Goal: Book appointment/travel/reservation

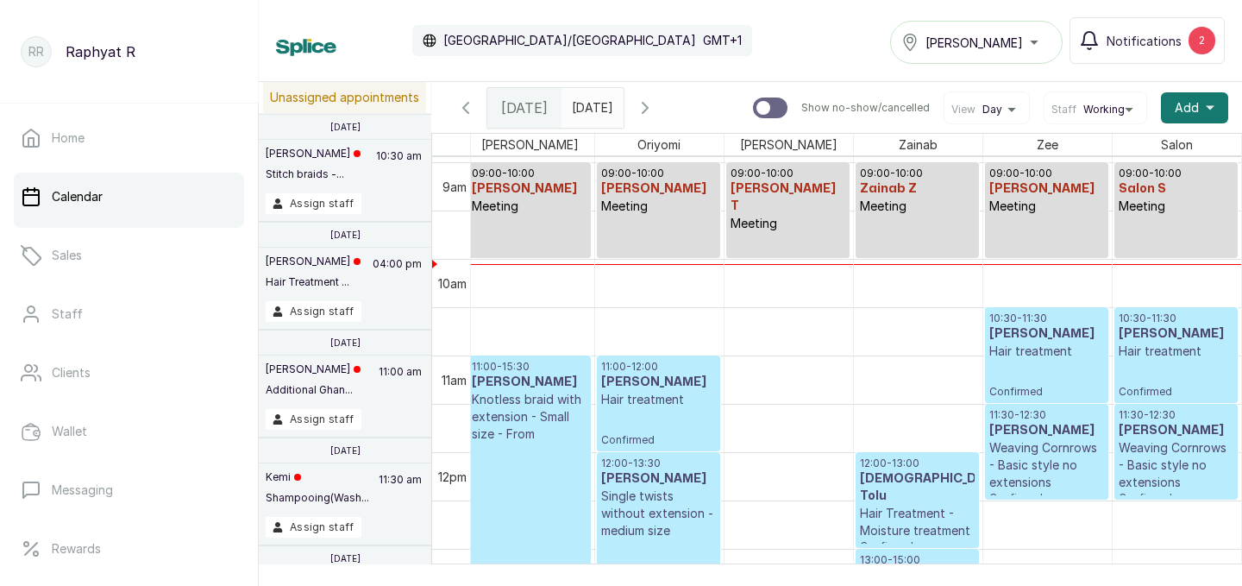
scroll to position [812, 394]
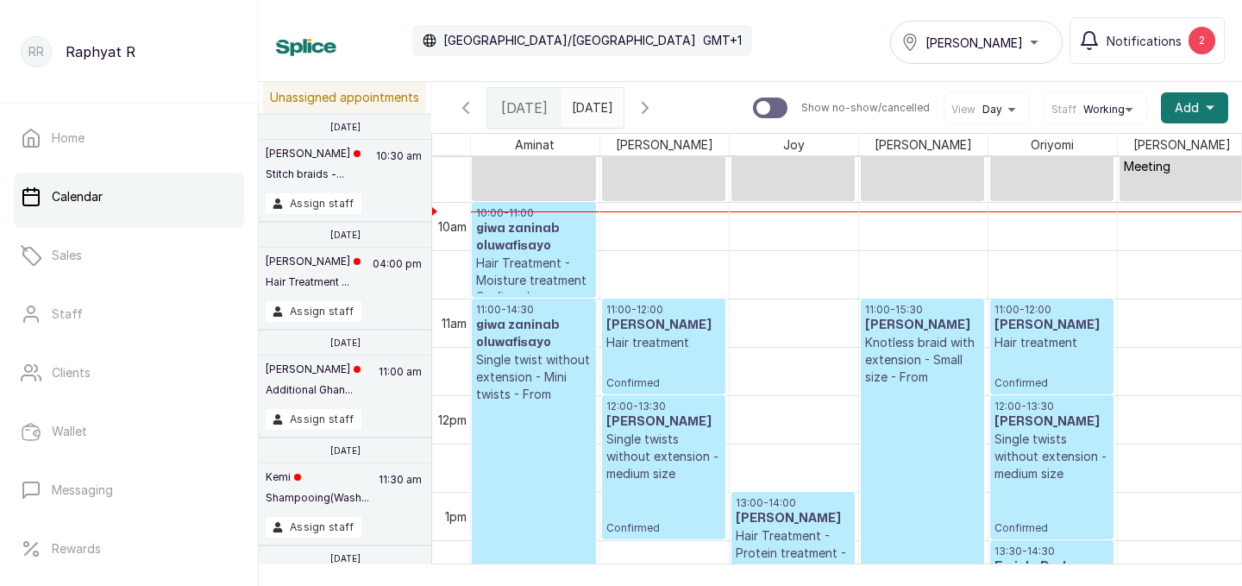
click at [766, 50] on div "Calendar [GEOGRAPHIC_DATA]/[GEOGRAPHIC_DATA] GMT+1 Tasala Ikoyi Notifications 2" at bounding box center [750, 40] width 949 height 47
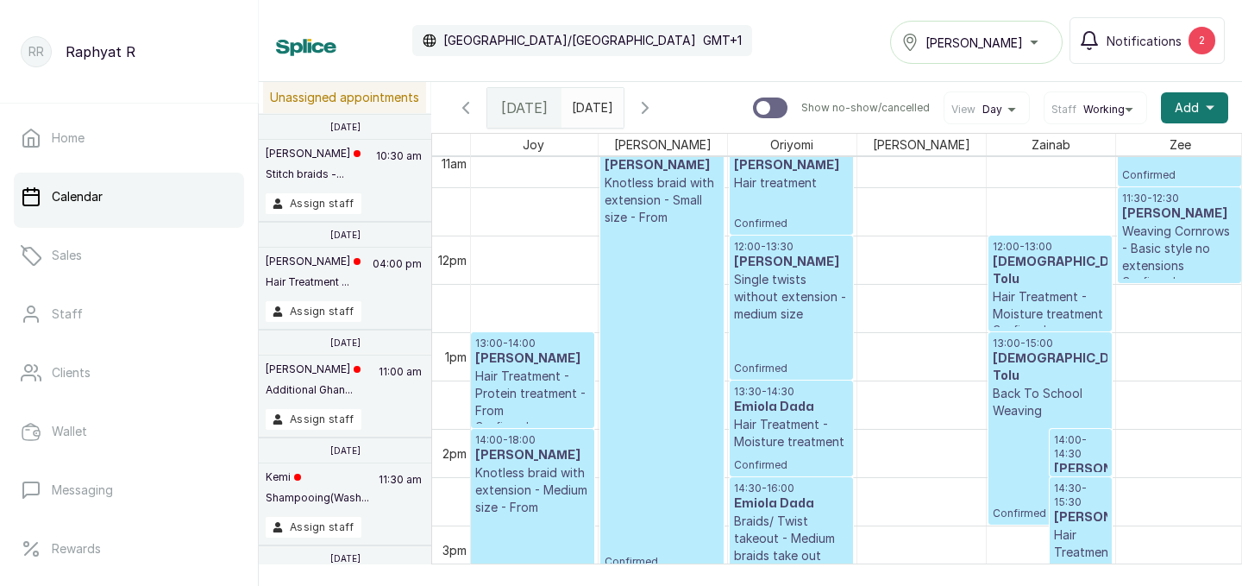
scroll to position [1003, 261]
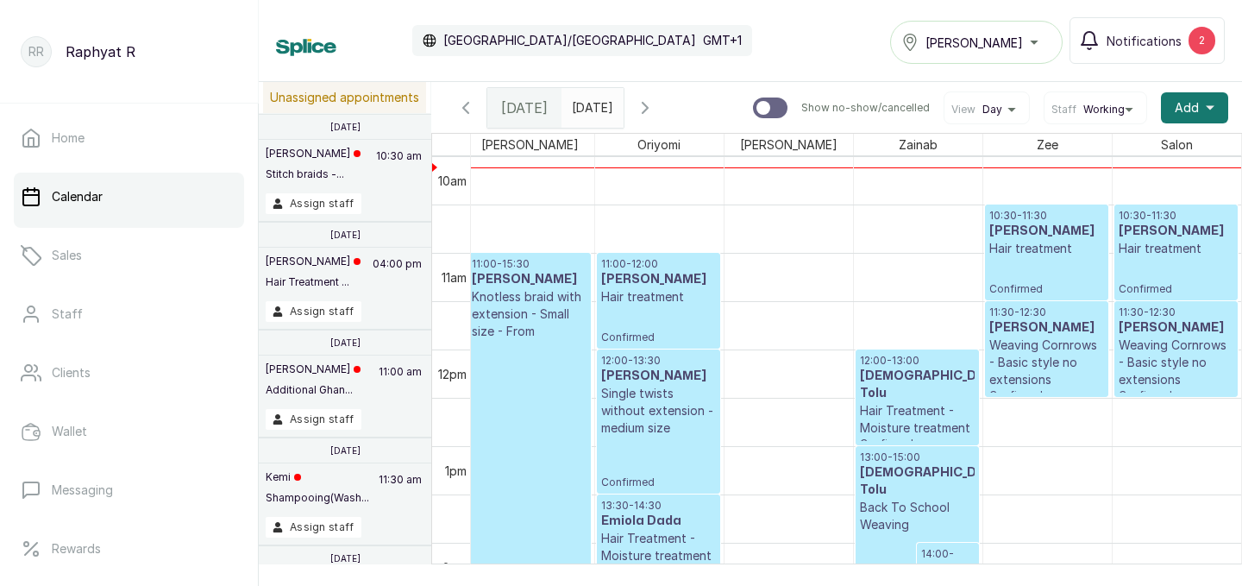
click at [1151, 240] on h3 "[PERSON_NAME]" at bounding box center [1177, 230] width 116 height 17
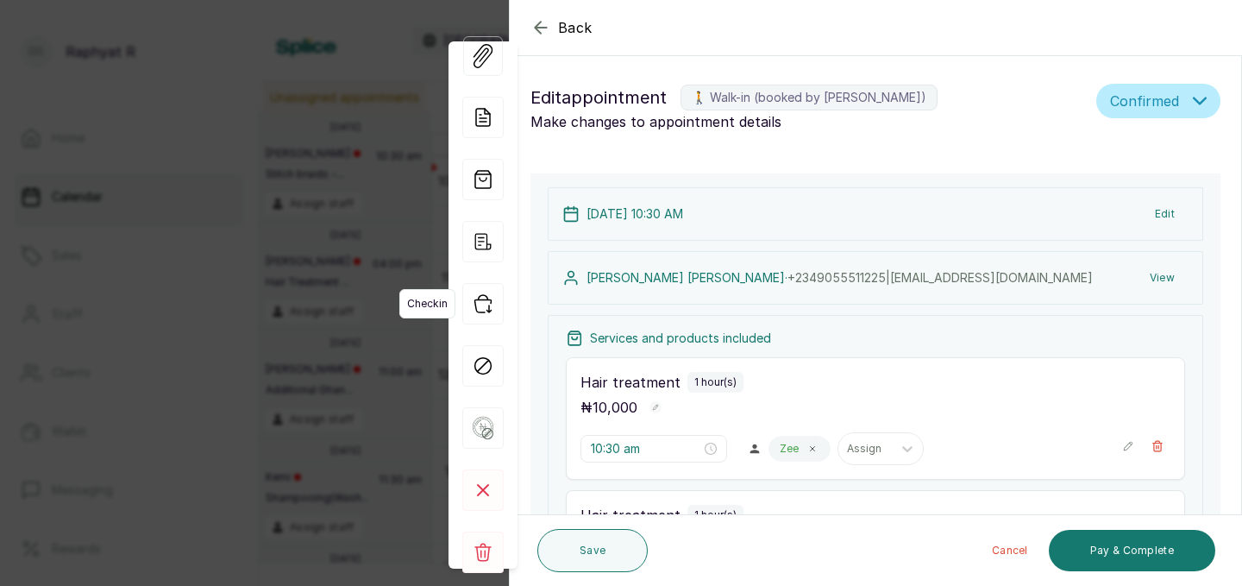
click at [486, 302] on icon "button" at bounding box center [482, 303] width 41 height 41
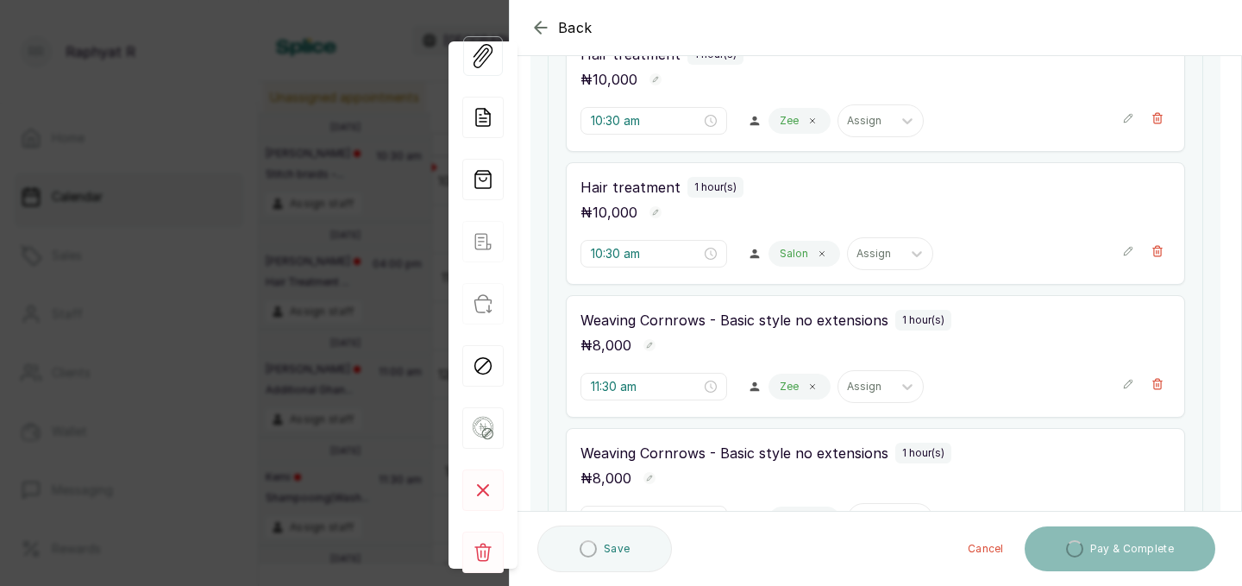
scroll to position [363, 0]
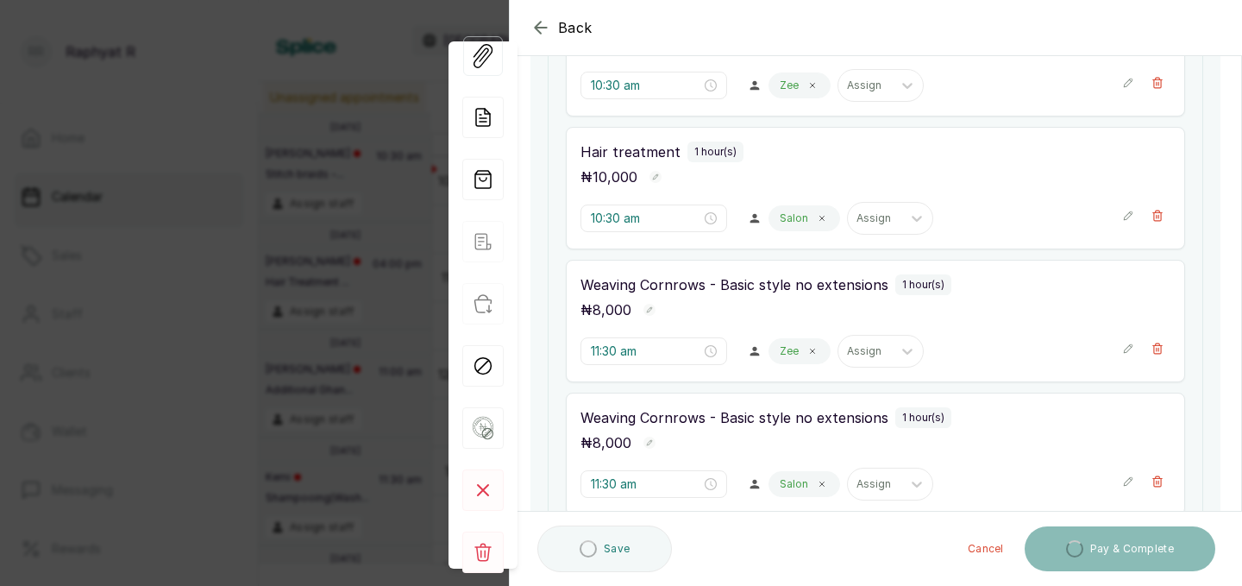
click at [516, 235] on div "View Forms Add note Add services and products View receipt Checkin Mark as no s…" at bounding box center [482, 304] width 69 height 619
click at [340, 281] on div "Back Appointment Details Edit appointment 🚶 Walk-in (booked by [PERSON_NAME] R)…" at bounding box center [621, 293] width 1242 height 586
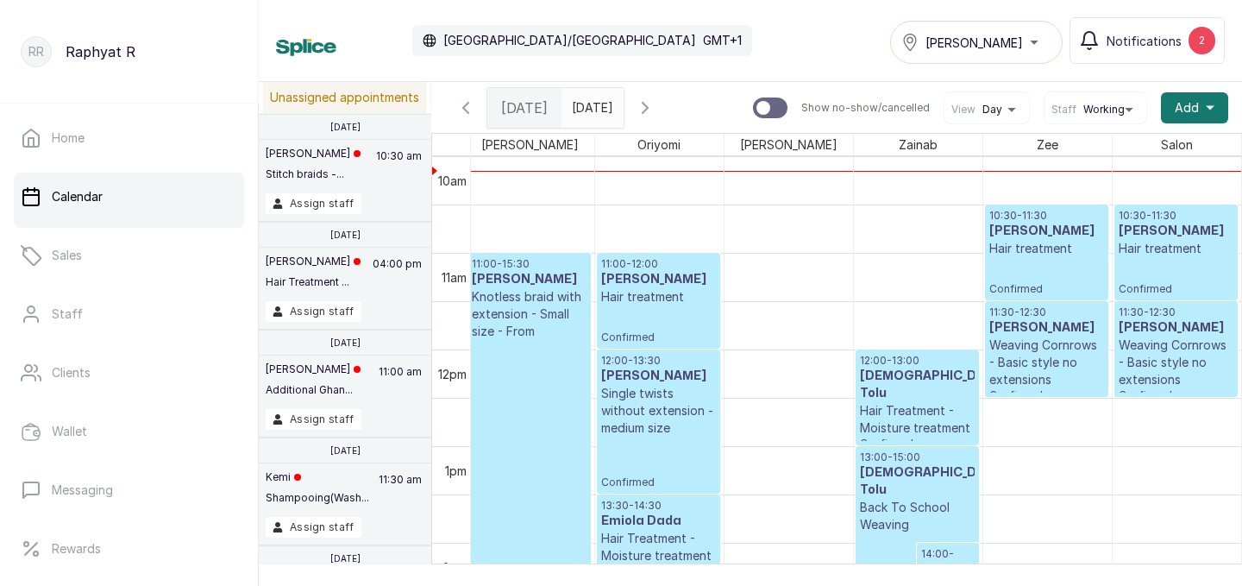
click at [1011, 294] on span "Confirmed" at bounding box center [1046, 289] width 115 height 14
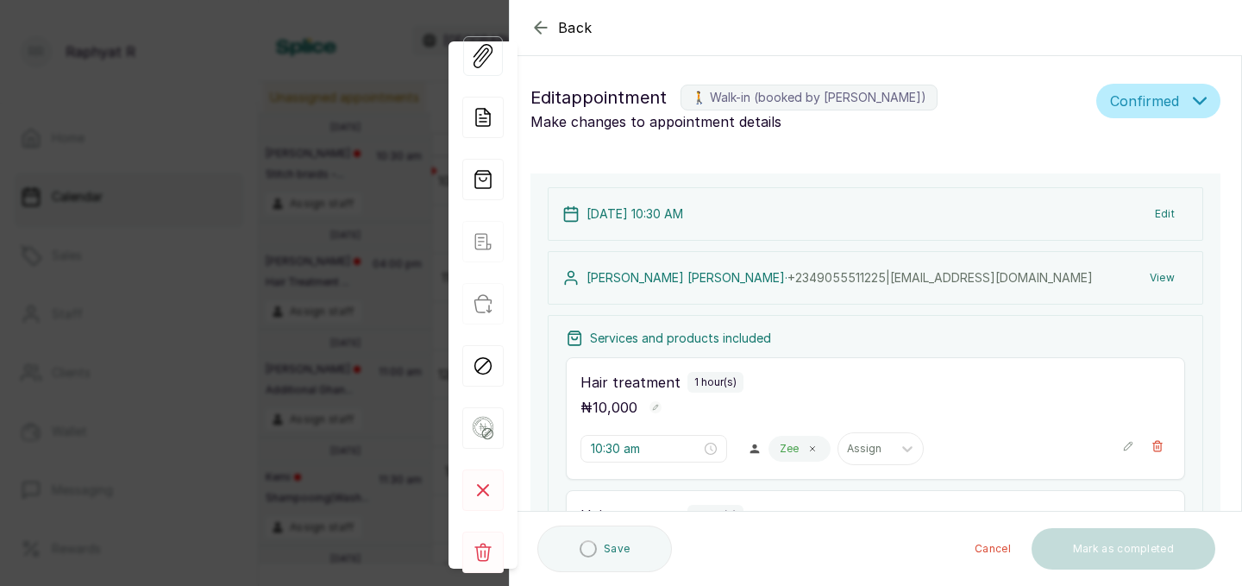
click at [248, 196] on div "Back Appointment Details Edit appointment 🚶 Walk-in (booked by [PERSON_NAME] R)…" at bounding box center [621, 293] width 1242 height 586
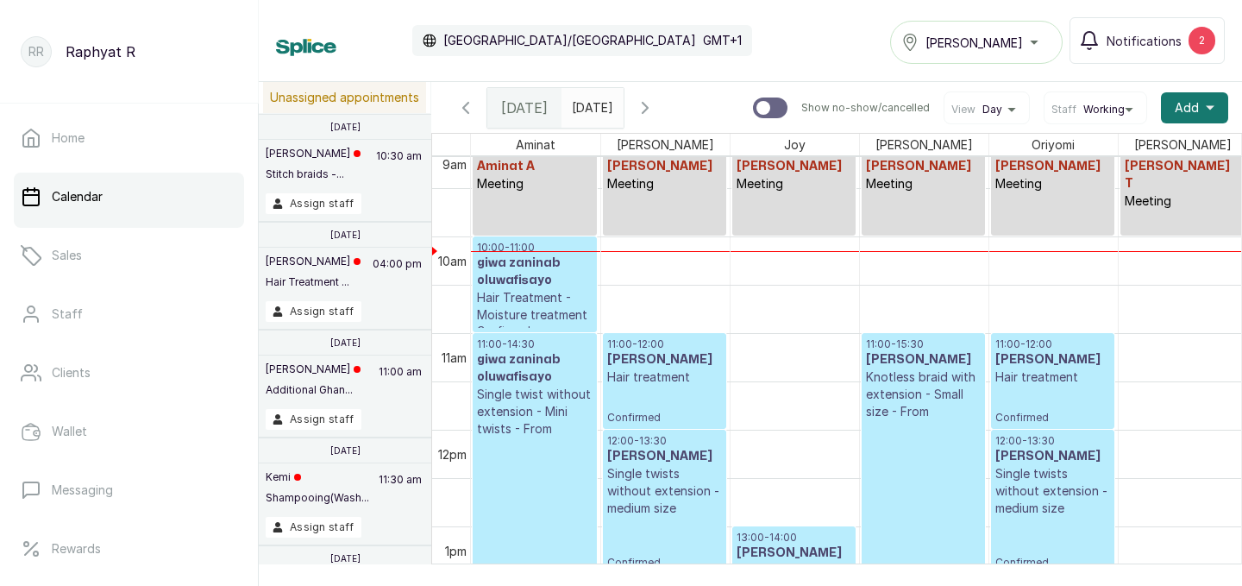
scroll to position [887, 0]
click at [493, 285] on h3 "giwa zaninab oluwafisayo" at bounding box center [535, 271] width 116 height 34
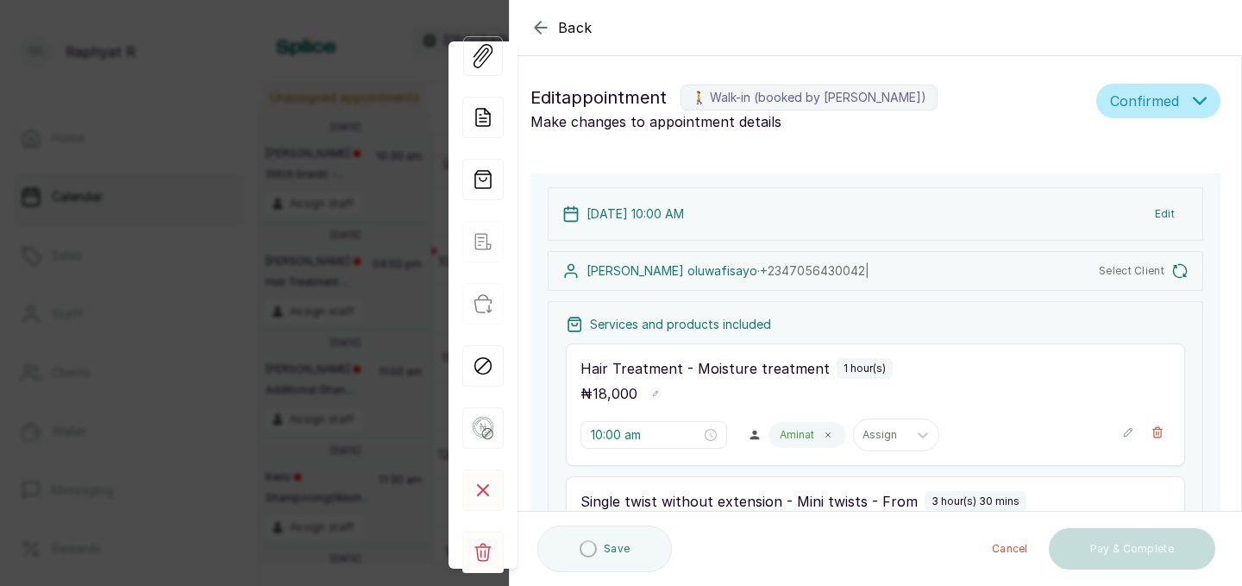
type input "10:00 am"
type input "11:00 am"
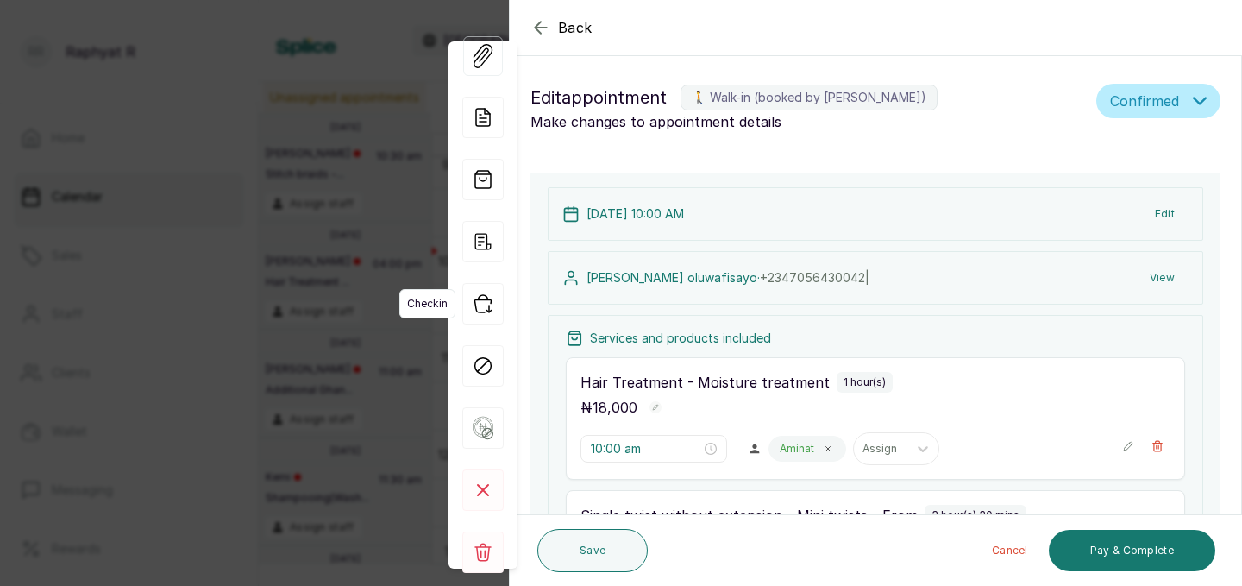
click at [482, 308] on icon "button" at bounding box center [482, 303] width 41 height 41
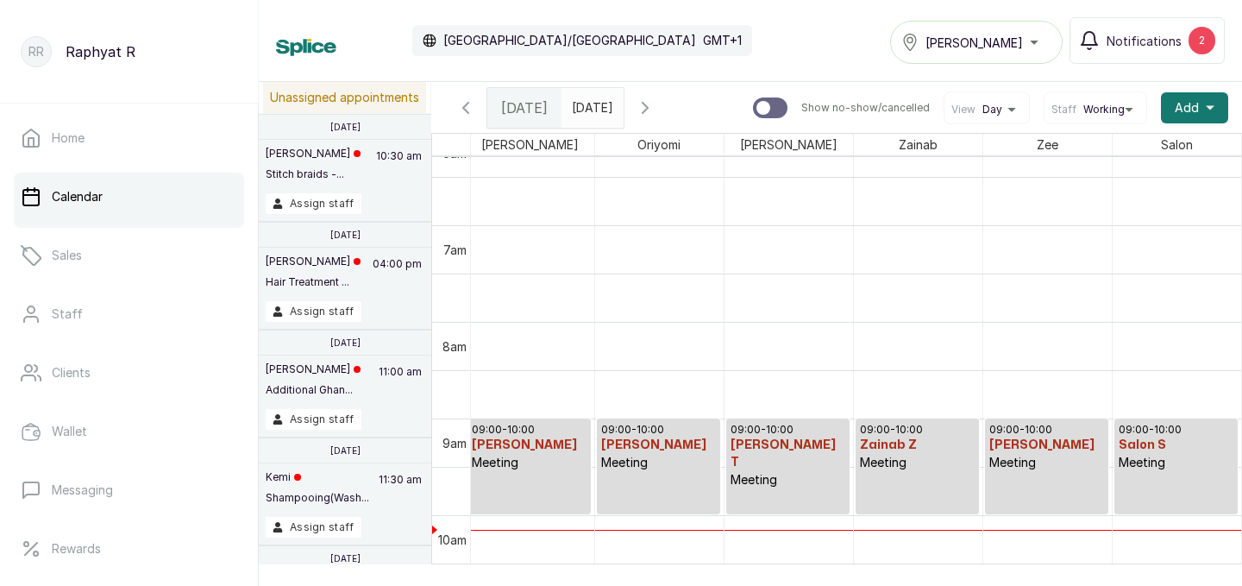
scroll to position [523, 394]
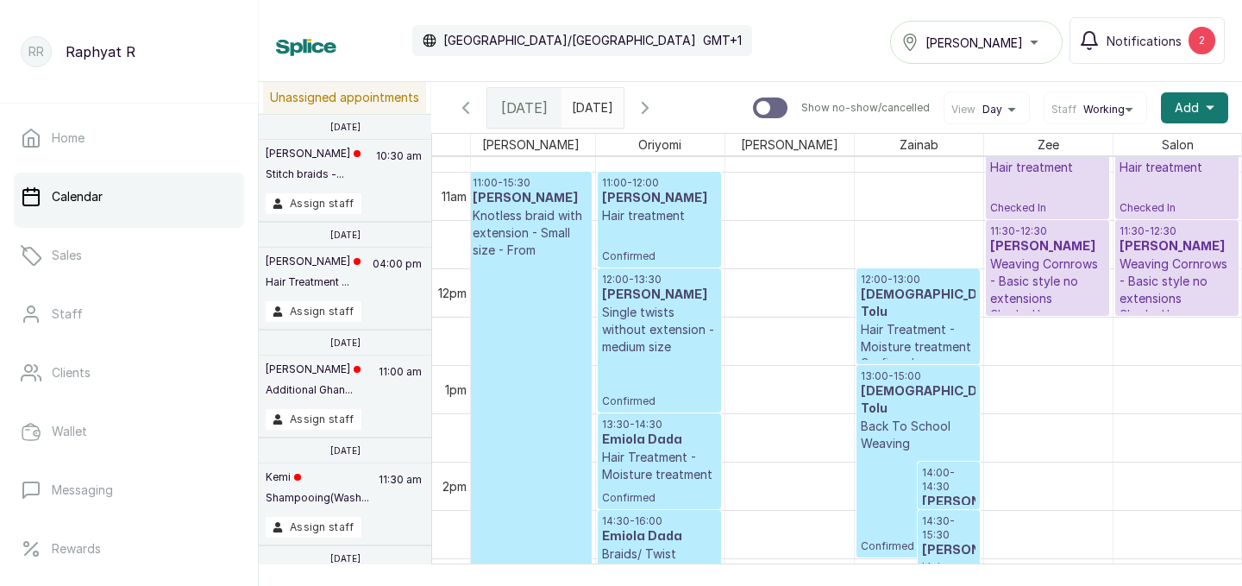
click at [922, 278] on p "12:00 - 13:00" at bounding box center [918, 280] width 115 height 14
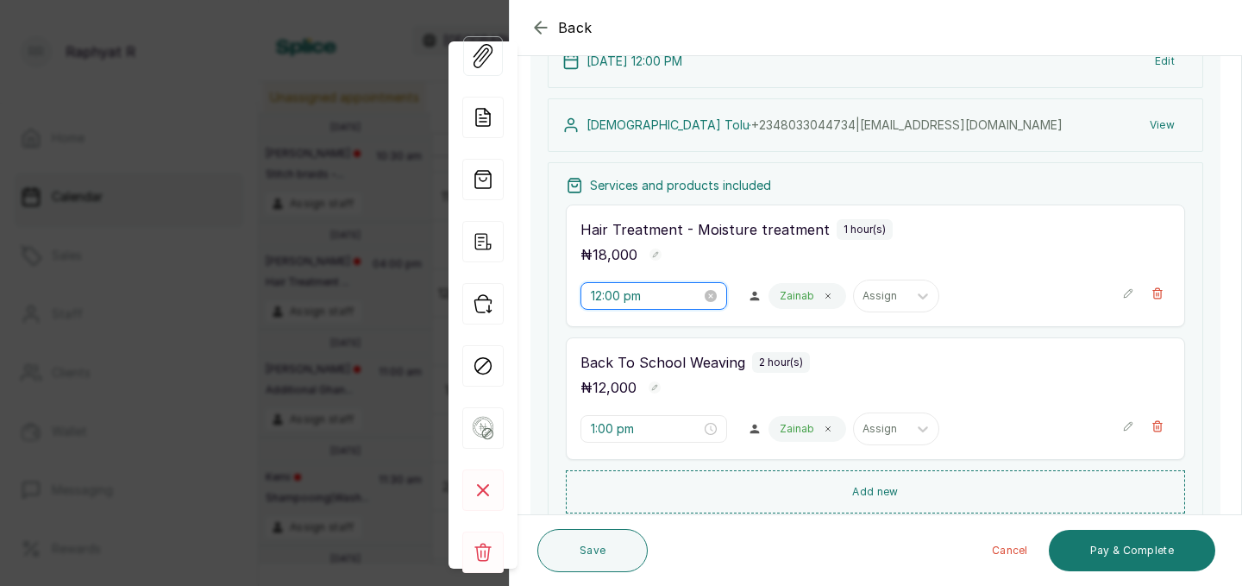
click at [623, 292] on input "12:00 pm" at bounding box center [646, 295] width 110 height 19
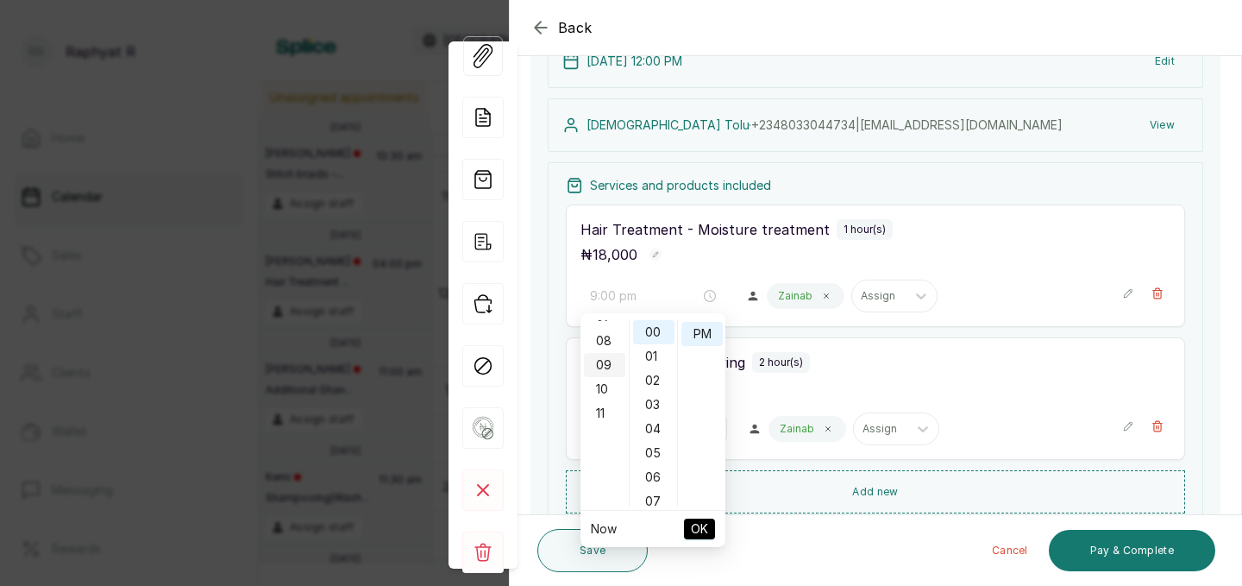
click at [600, 367] on div "09" at bounding box center [604, 365] width 41 height 24
click at [651, 380] on div "30" at bounding box center [653, 379] width 41 height 24
click at [606, 358] on div "10" at bounding box center [604, 358] width 41 height 24
click at [655, 335] on div "00" at bounding box center [653, 332] width 41 height 24
click at [707, 332] on div "AM" at bounding box center [701, 332] width 41 height 24
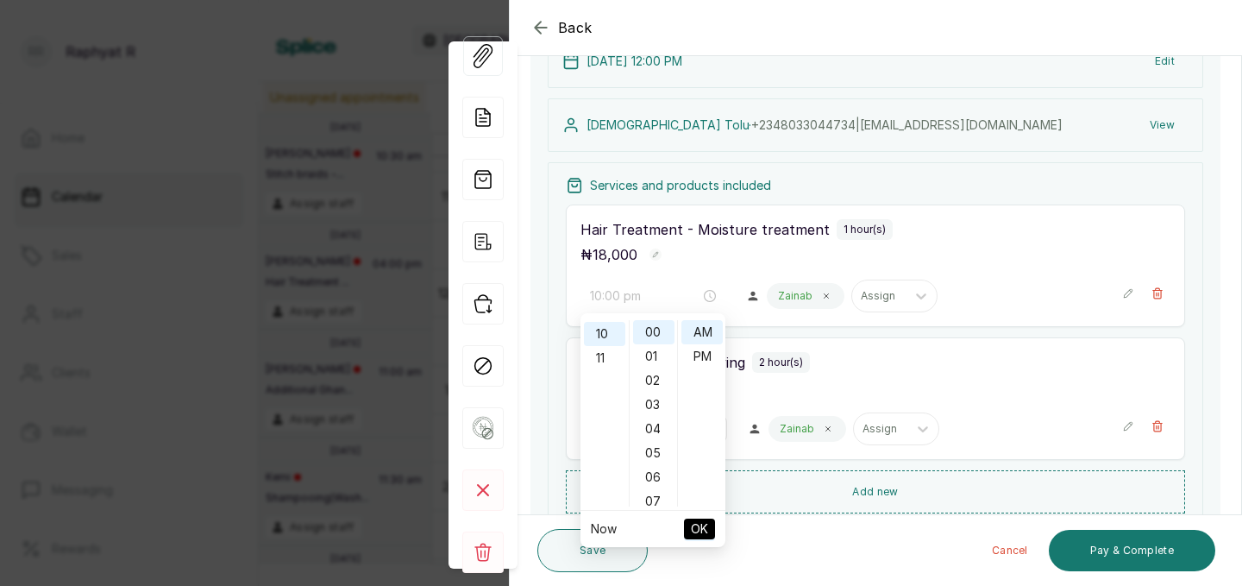
type input "10:00 am"
click at [704, 531] on span "OK" at bounding box center [699, 528] width 17 height 33
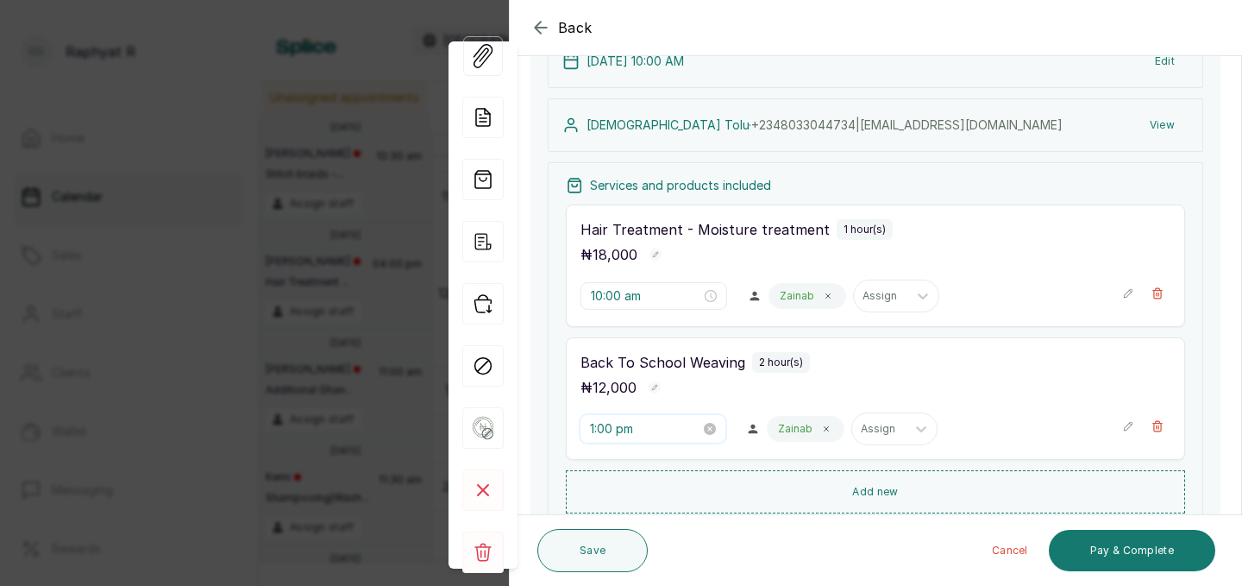
click at [615, 427] on input "1:00 pm" at bounding box center [645, 428] width 110 height 19
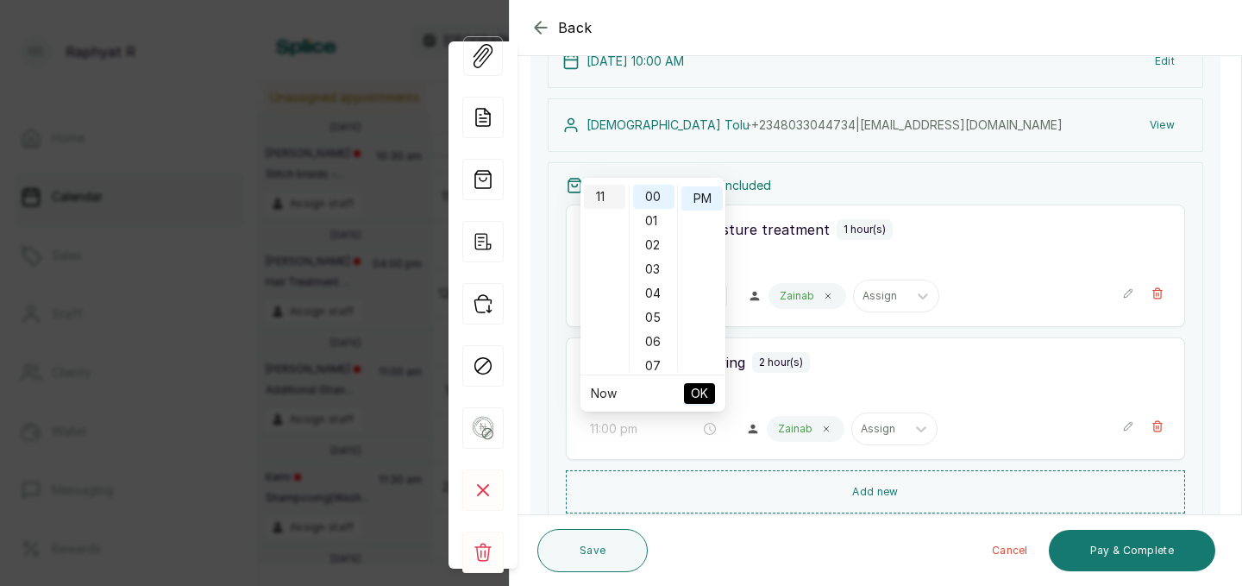
click at [601, 206] on div "11" at bounding box center [604, 197] width 41 height 24
click at [705, 196] on div "AM" at bounding box center [701, 197] width 41 height 24
type input "11:00 am"
click at [698, 392] on span "OK" at bounding box center [699, 393] width 17 height 33
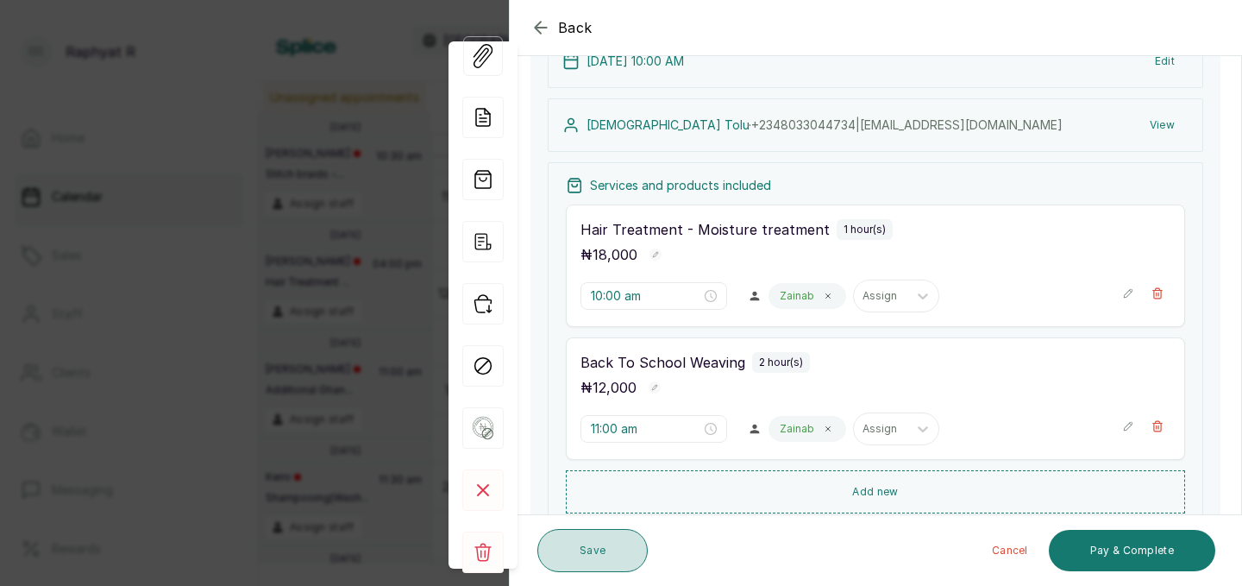
click at [605, 531] on button "Save" at bounding box center [592, 550] width 110 height 43
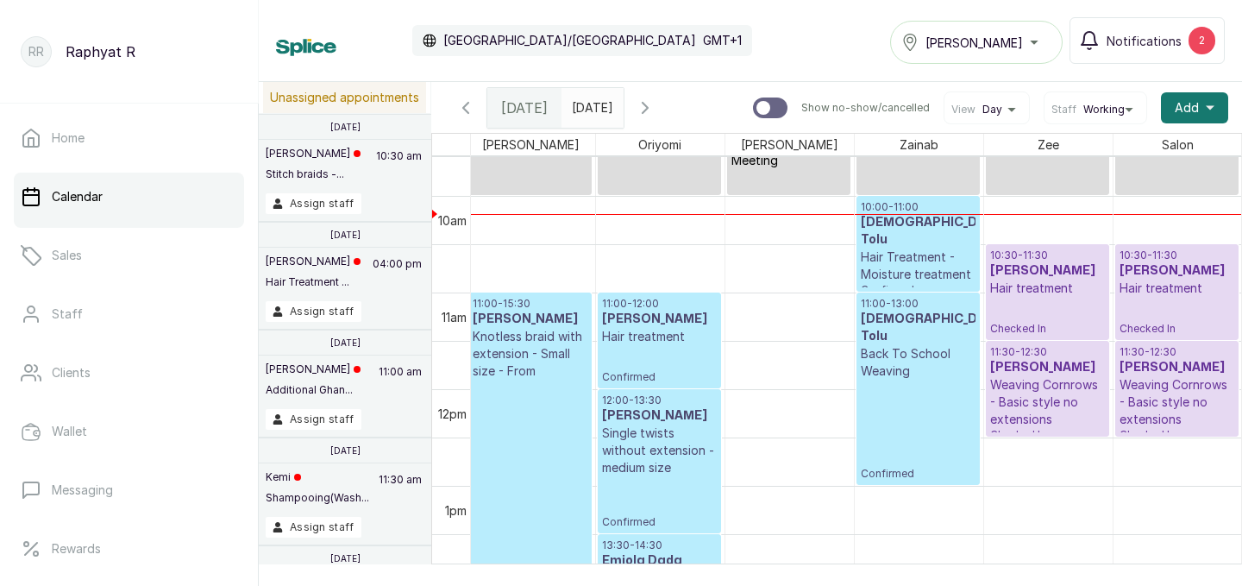
click at [950, 248] on p "Hair Treatment - Moisture treatment" at bounding box center [918, 265] width 115 height 34
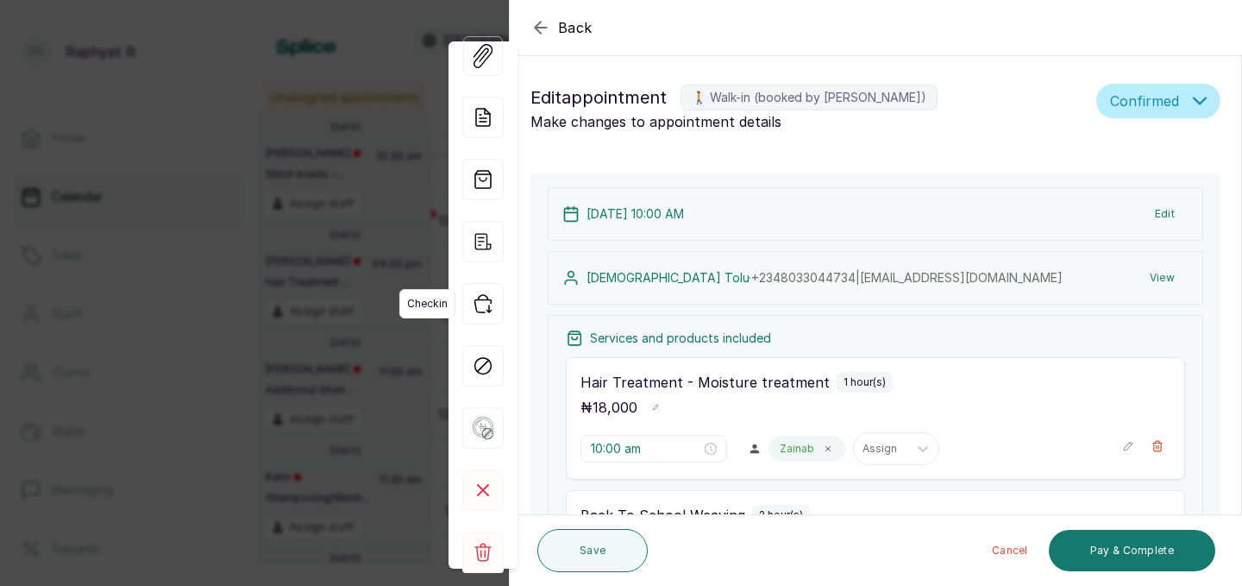
click at [486, 306] on icon "button" at bounding box center [482, 303] width 41 height 41
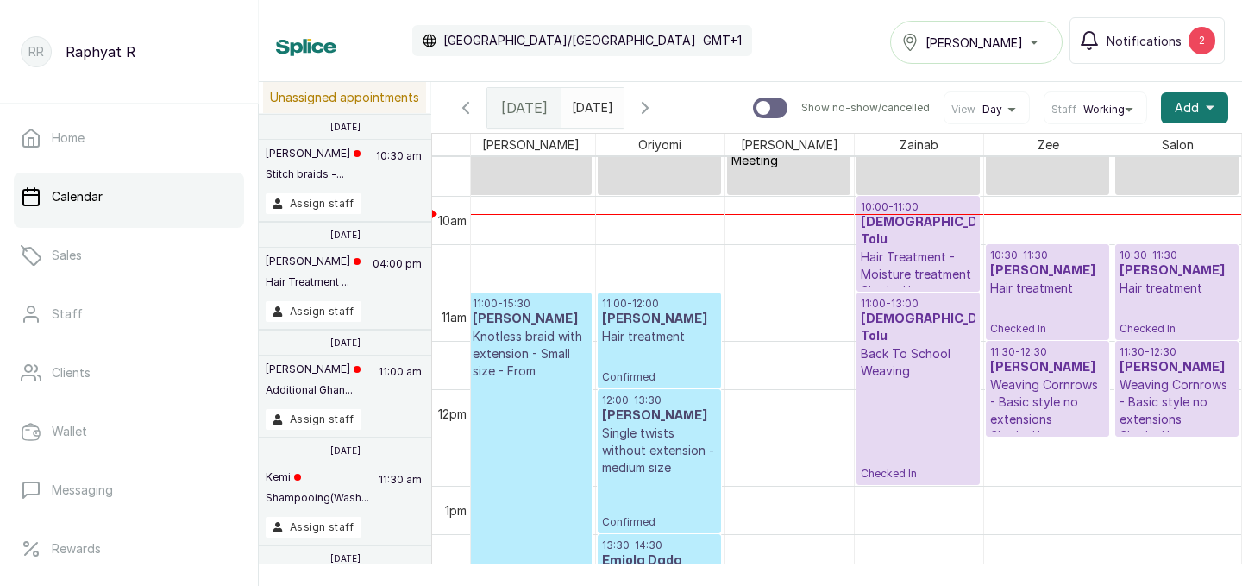
scroll to position [0, 394]
click at [648, 104] on icon "button" at bounding box center [644, 108] width 5 height 10
